Goal: Use online tool/utility: Use online tool/utility

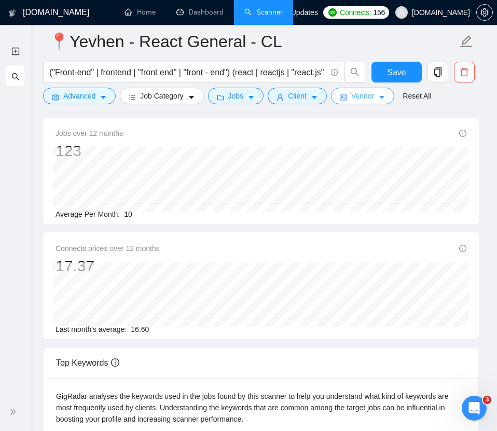
click at [367, 96] on span "Vendor" at bounding box center [362, 95] width 23 height 11
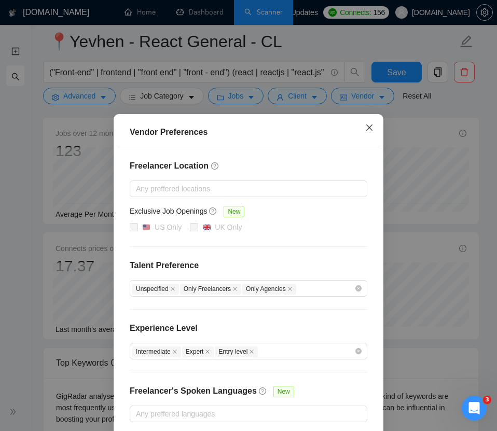
click at [372, 129] on icon "close" at bounding box center [369, 127] width 8 height 8
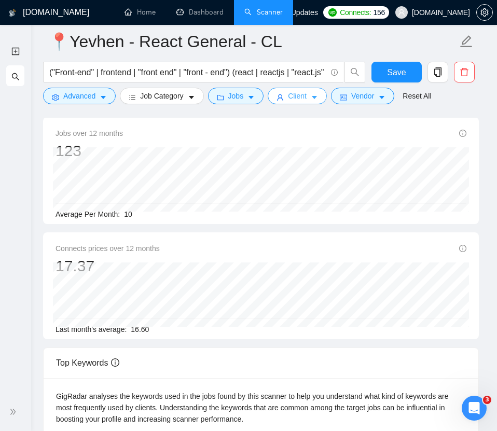
click at [305, 90] on button "Client" at bounding box center [297, 96] width 59 height 17
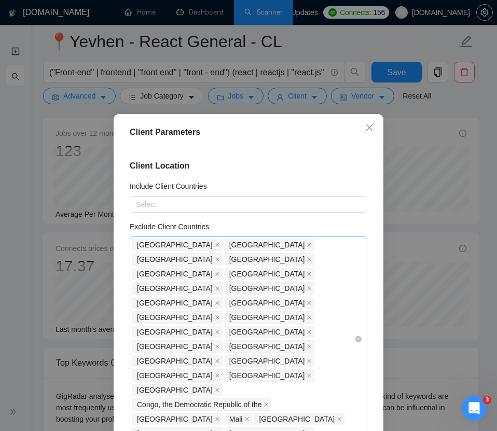
click at [313, 333] on div "[GEOGRAPHIC_DATA] [GEOGRAPHIC_DATA] [GEOGRAPHIC_DATA] [GEOGRAPHIC_DATA] [GEOGRA…" at bounding box center [243, 339] width 222 height 203
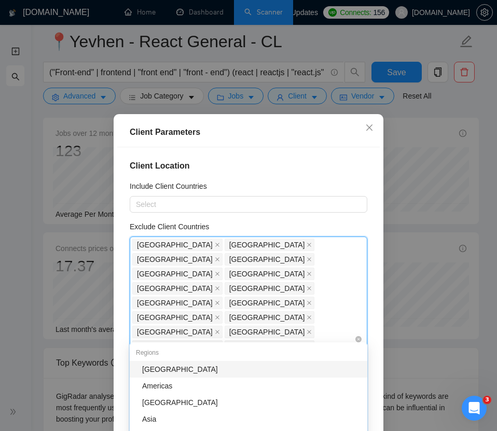
paste input "[GEOGRAPHIC_DATA]"
type input "[GEOGRAPHIC_DATA]"
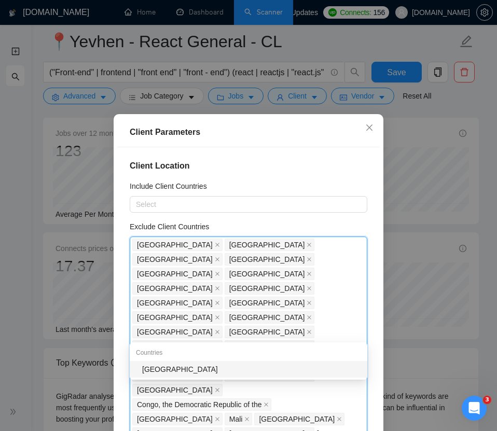
click at [229, 367] on div "[GEOGRAPHIC_DATA]" at bounding box center [251, 369] width 219 height 11
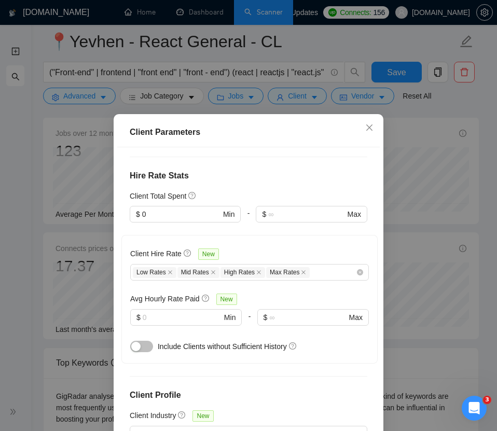
scroll to position [64, 0]
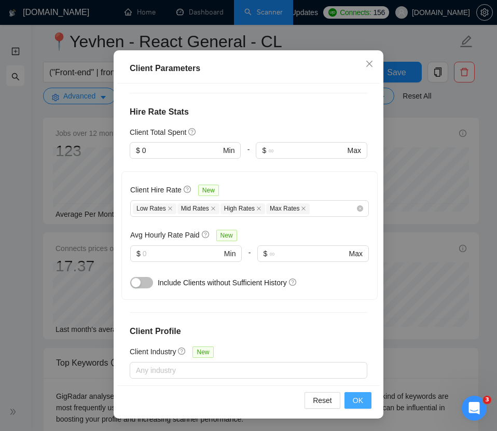
click at [360, 396] on span "OK" at bounding box center [358, 400] width 10 height 11
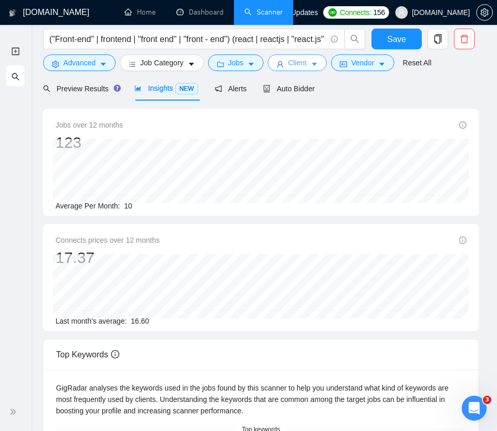
scroll to position [0, 0]
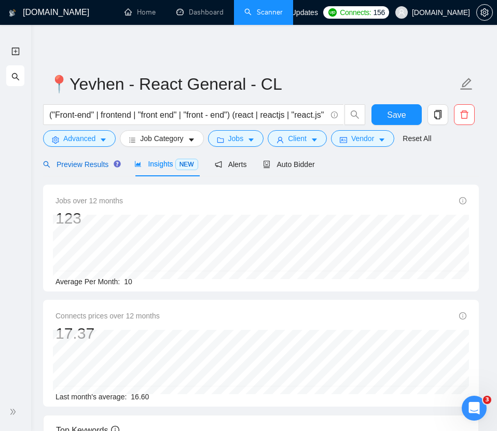
click at [87, 168] on span "Preview Results" at bounding box center [80, 164] width 75 height 8
